Goal: Task Accomplishment & Management: Use online tool/utility

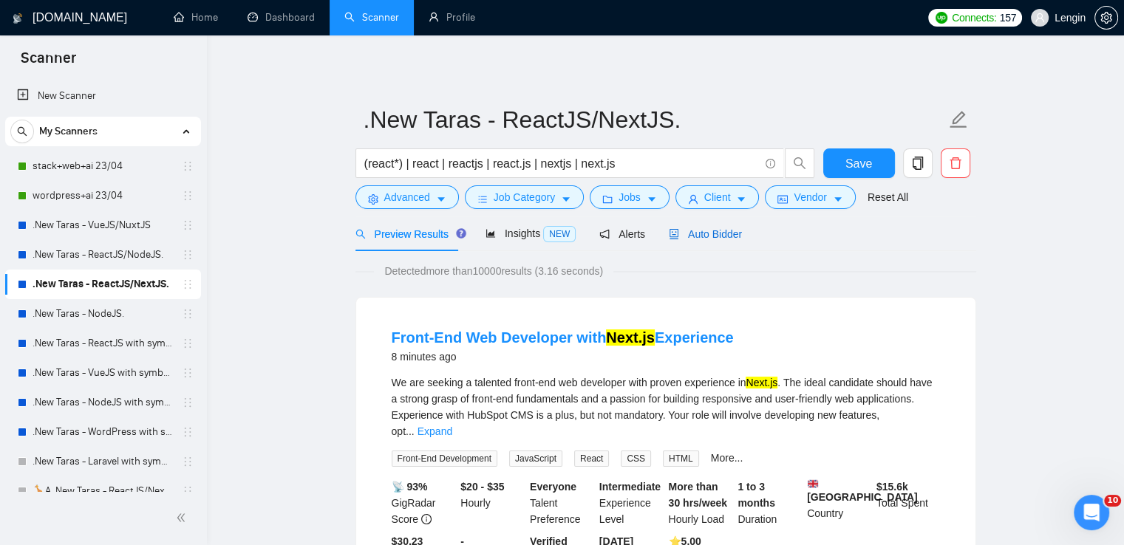
click at [723, 231] on span "Auto Bidder" at bounding box center [705, 234] width 73 height 12
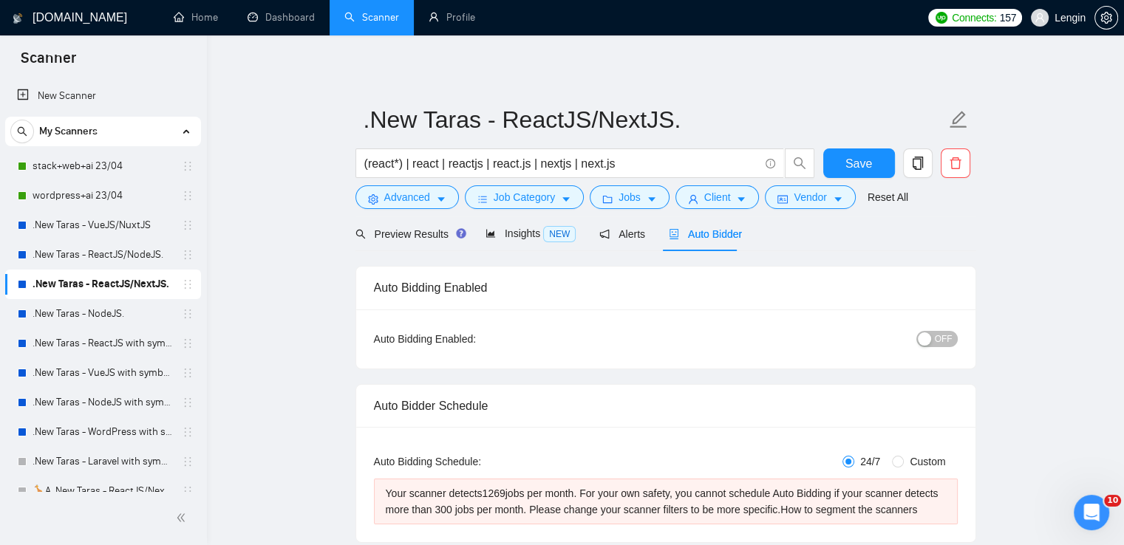
radio input "false"
radio input "true"
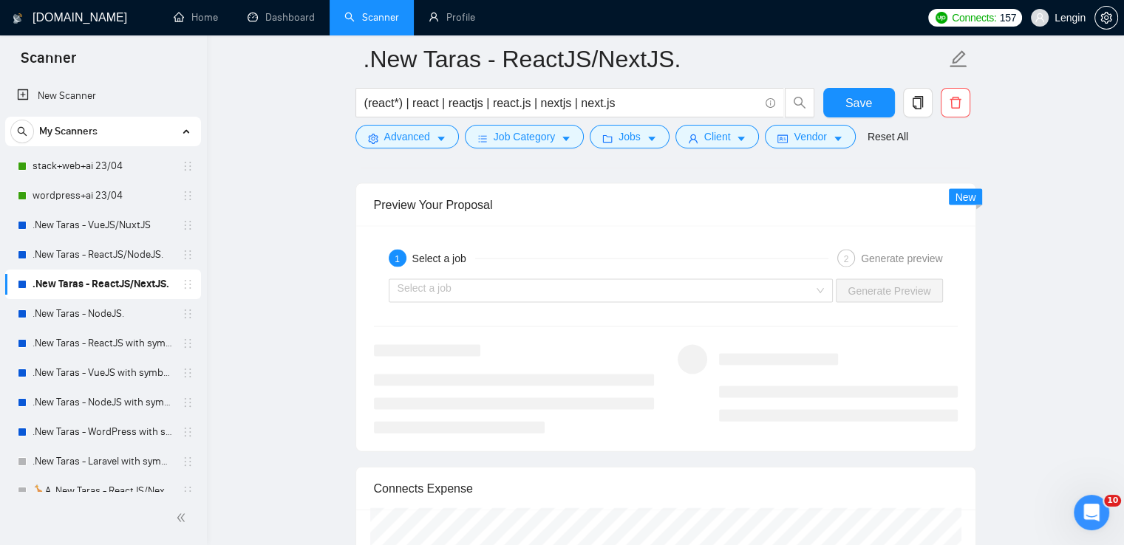
scroll to position [3132, 0]
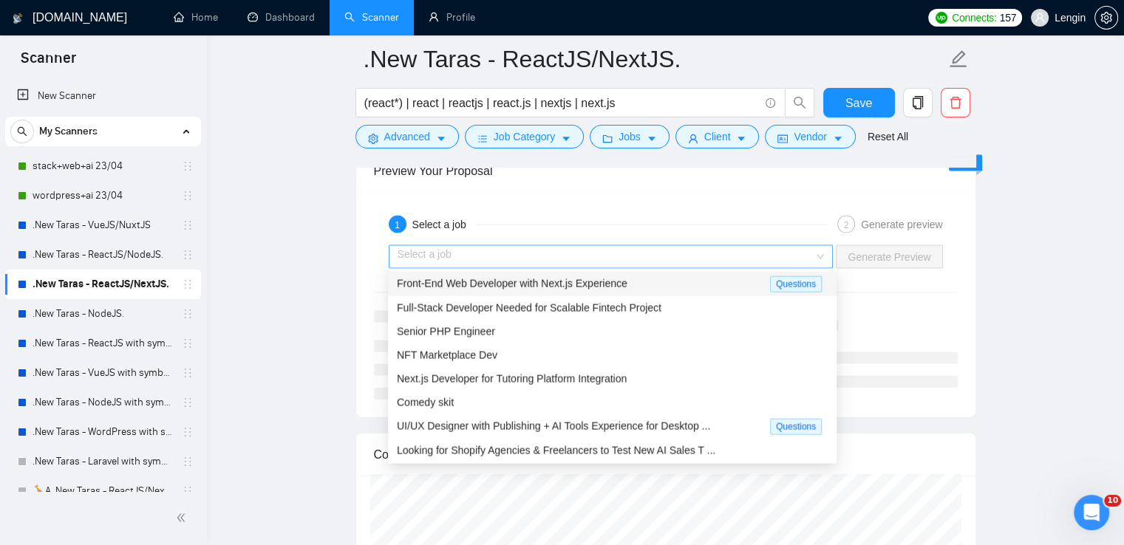
click at [820, 253] on div "Select a job" at bounding box center [611, 257] width 445 height 24
click at [686, 287] on div "Front-End Web Developer with Next.js Experience" at bounding box center [583, 284] width 373 height 17
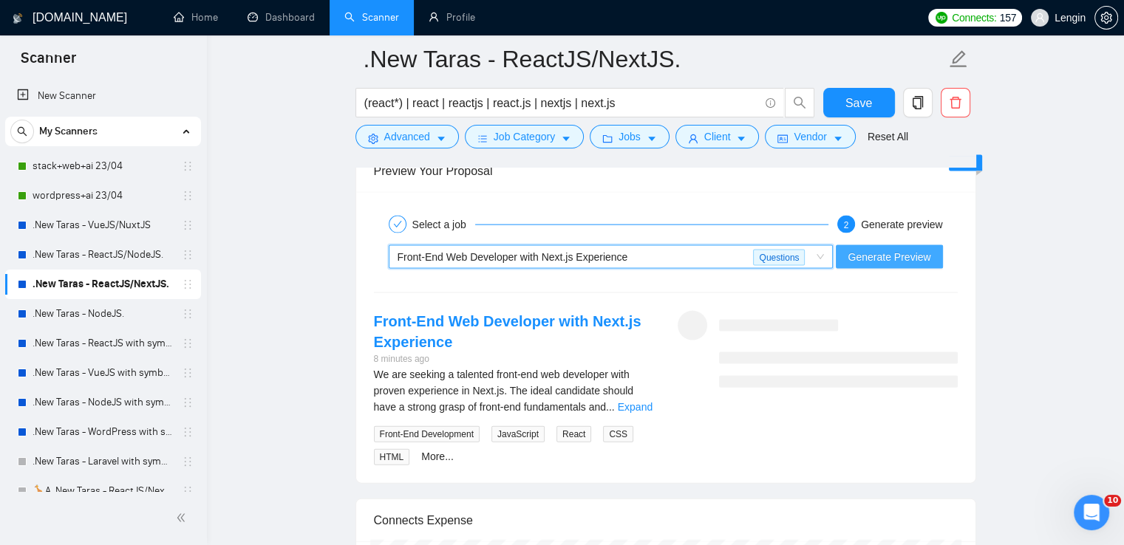
click at [890, 259] on span "Generate Preview" at bounding box center [889, 257] width 83 height 16
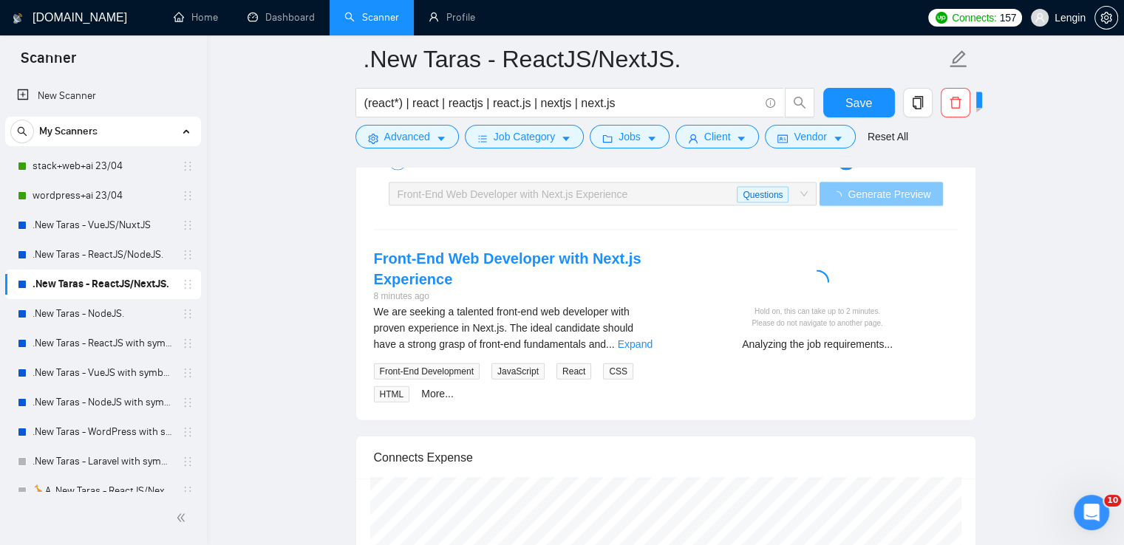
scroll to position [3194, 0]
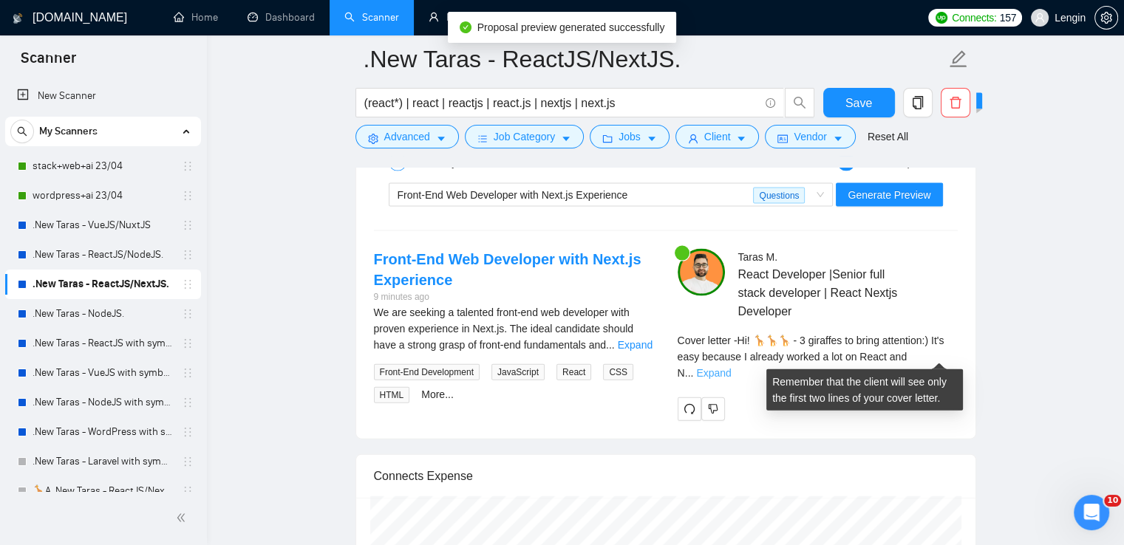
click at [731, 367] on link "Expand" at bounding box center [713, 373] width 35 height 12
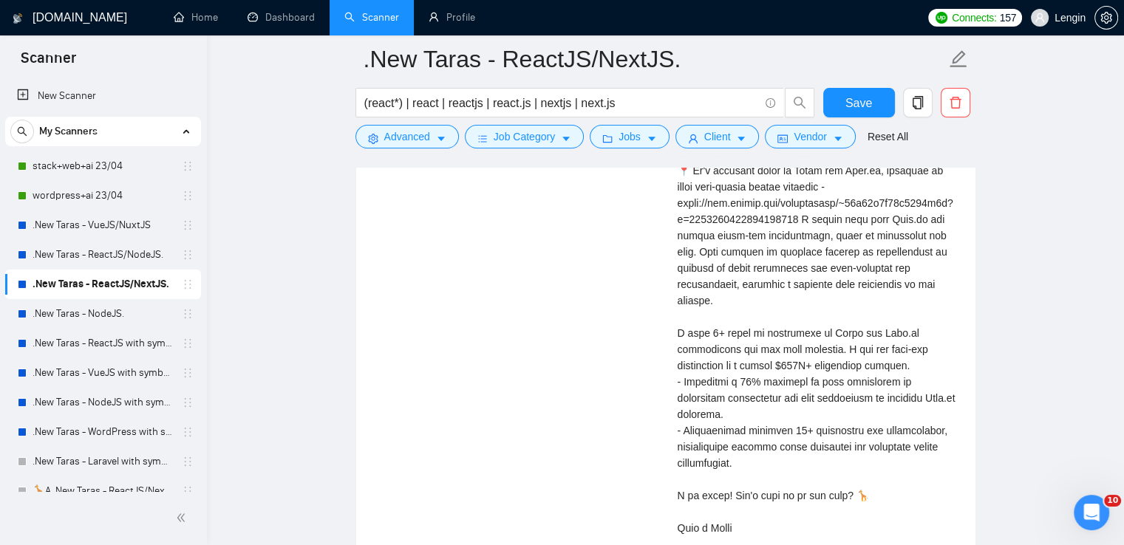
scroll to position [3663, 0]
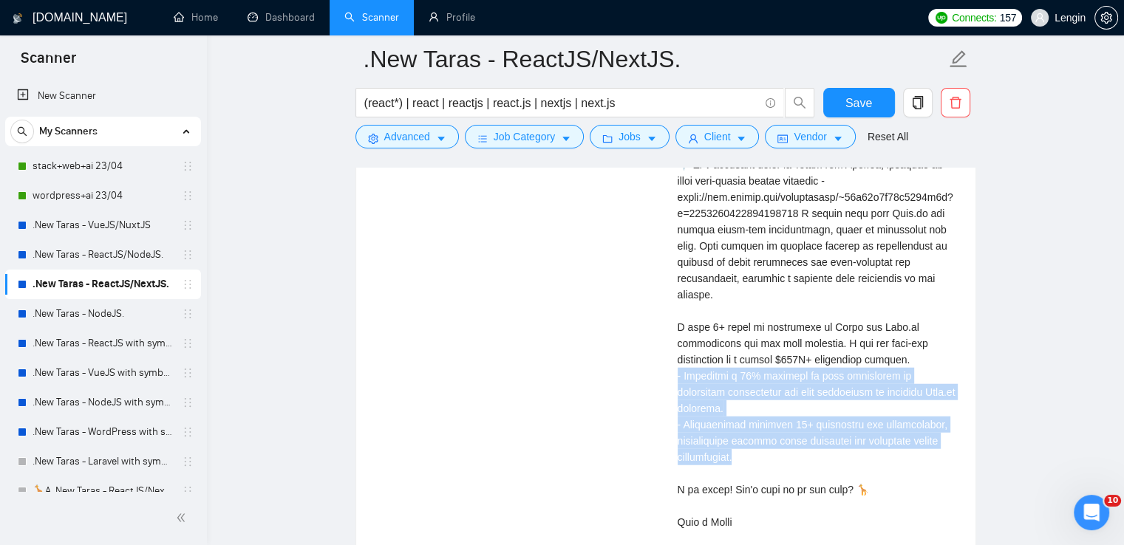
drag, startPoint x: 742, startPoint y: 437, endPoint x: 676, endPoint y: 367, distance: 95.7
click at [676, 367] on div "[PERSON_NAME] React Developer |Senior full stack developer | React Nextjs Devel…" at bounding box center [818, 175] width 304 height 790
copy div "livered a 40% increase in user engagement by optimizing performance and user ex…"
